Goal: Task Accomplishment & Management: Use online tool/utility

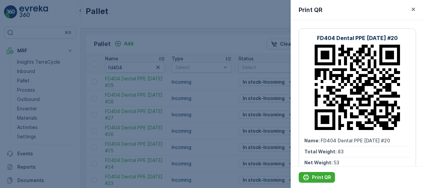
scroll to position [75, 0]
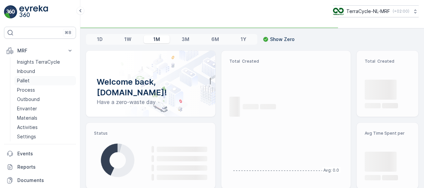
click at [25, 80] on p "Pallet" at bounding box center [23, 80] width 13 height 7
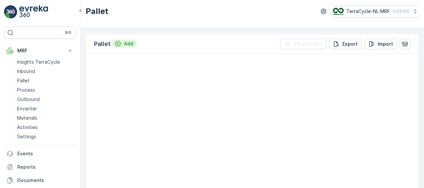
click at [126, 44] on p "Add" at bounding box center [128, 43] width 9 height 7
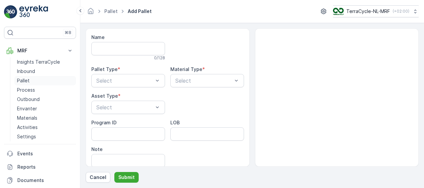
click at [24, 81] on p "Pallet" at bounding box center [23, 80] width 13 height 7
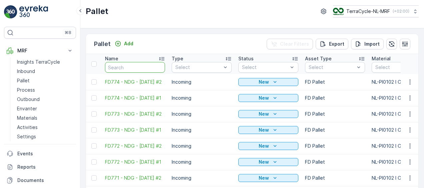
click at [135, 67] on input "text" at bounding box center [135, 67] width 60 height 11
type input "f"
click at [130, 67] on input "f" at bounding box center [135, 67] width 60 height 11
type input "fd"
click at [125, 66] on input "fd" at bounding box center [135, 67] width 60 height 11
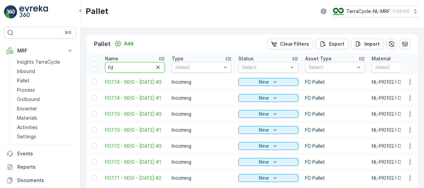
type input "fd4"
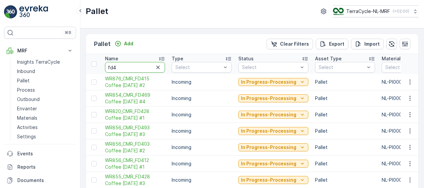
click at [125, 66] on input "fd4" at bounding box center [135, 67] width 60 height 11
type input "fd40"
click at [125, 66] on input "fd40" at bounding box center [135, 67] width 60 height 11
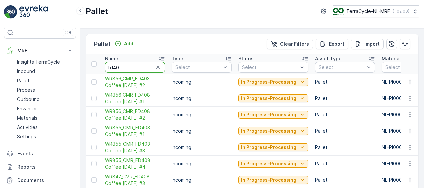
type input "fd404"
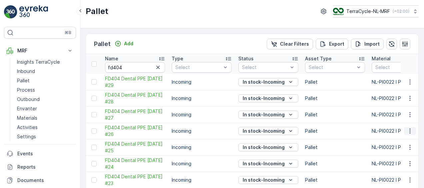
click at [410, 130] on icon "button" at bounding box center [410, 131] width 7 height 7
click at [410, 131] on icon "button" at bounding box center [410, 131] width 7 height 7
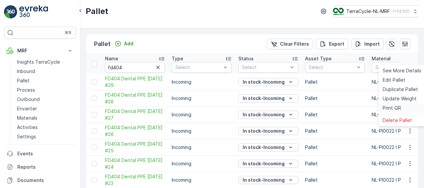
click at [390, 107] on span "Print QR" at bounding box center [392, 108] width 18 height 7
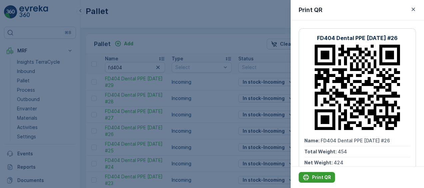
click at [314, 175] on p "Print QR" at bounding box center [321, 177] width 19 height 7
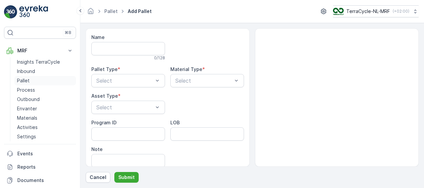
click at [26, 81] on p "Pallet" at bounding box center [23, 80] width 13 height 7
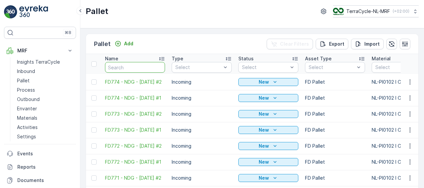
click at [122, 67] on input "text" at bounding box center [135, 67] width 60 height 11
type input "f"
click at [122, 67] on input "f" at bounding box center [135, 67] width 60 height 11
type input "fd"
click at [122, 67] on input "fd" at bounding box center [135, 67] width 60 height 11
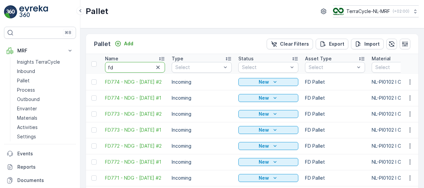
type input "fd4"
click at [122, 67] on input "fd4" at bounding box center [135, 67] width 60 height 11
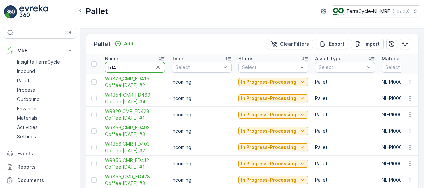
click at [122, 67] on input "fd4" at bounding box center [135, 67] width 60 height 11
type input "fd40"
click at [122, 67] on input "fd40" at bounding box center [135, 67] width 60 height 11
type input "fd404"
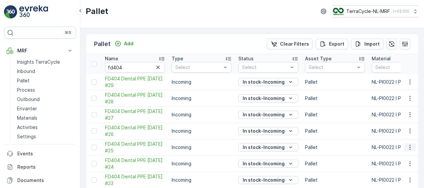
click at [409, 145] on icon "button" at bounding box center [410, 147] width 7 height 7
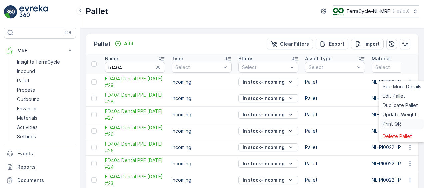
click at [399, 125] on span "Print QR" at bounding box center [392, 124] width 18 height 7
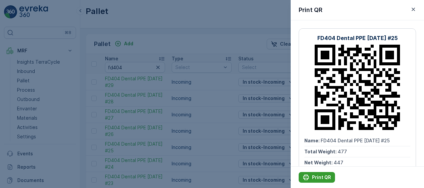
click at [324, 174] on button "Print QR" at bounding box center [317, 177] width 36 height 11
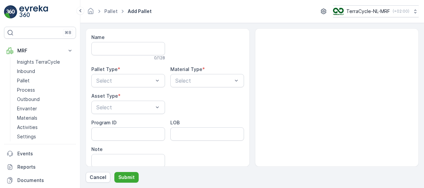
drag, startPoint x: 10, startPoint y: 1, endPoint x: 205, endPoint y: 19, distance: 195.3
click at [205, 19] on div "Pallet Add Pallet TerraCycle-NL-MRF ( +02:00 )" at bounding box center [252, 11] width 344 height 23
click at [22, 81] on p "Pallet" at bounding box center [23, 80] width 13 height 7
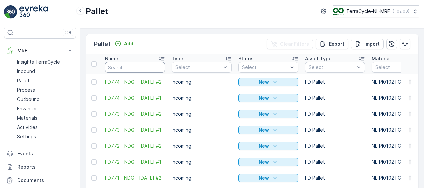
click at [127, 66] on input "text" at bounding box center [135, 67] width 60 height 11
type input "f"
click at [127, 66] on input "f" at bounding box center [135, 67] width 60 height 11
type input "fd"
click at [127, 66] on input "fd" at bounding box center [135, 67] width 60 height 11
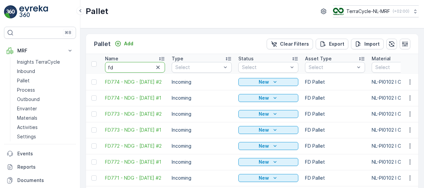
type input "fd4"
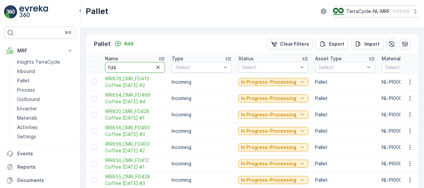
click at [127, 66] on input "fd4" at bounding box center [135, 67] width 60 height 11
type input "fd40"
click at [127, 66] on input "fd40" at bounding box center [135, 67] width 60 height 11
type input "fd404"
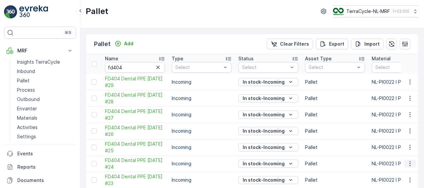
click at [408, 163] on icon "button" at bounding box center [410, 163] width 7 height 7
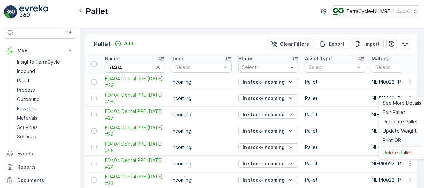
click at [397, 139] on span "Print QR" at bounding box center [392, 140] width 18 height 7
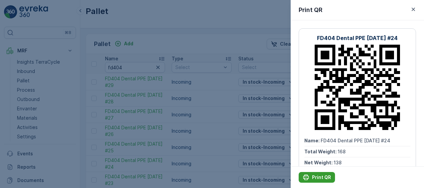
click at [314, 178] on p "Print QR" at bounding box center [321, 177] width 19 height 7
